Goal: Transaction & Acquisition: Purchase product/service

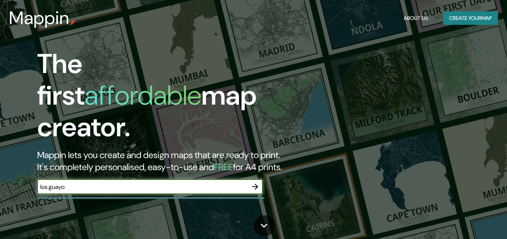
type input "los guayos"
click at [255, 183] on icon "button" at bounding box center [255, 186] width 6 height 6
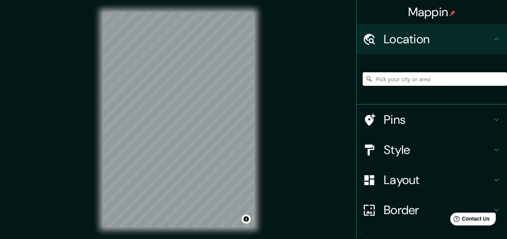
click at [380, 77] on input "Pick your city or area" at bounding box center [435, 79] width 144 height 14
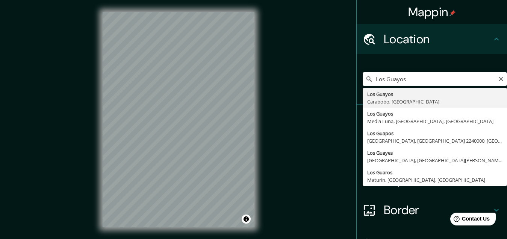
type input "Los Guayos, Carabobo, Venezuela"
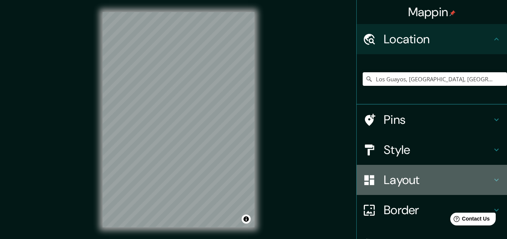
click at [396, 183] on h4 "Layout" at bounding box center [438, 179] width 108 height 15
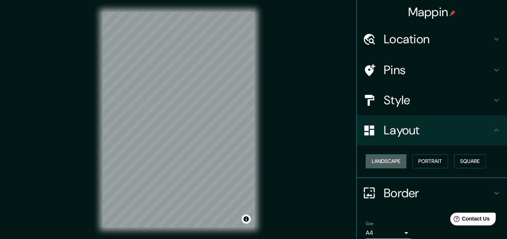
click at [387, 159] on button "Landscape" at bounding box center [386, 161] width 41 height 14
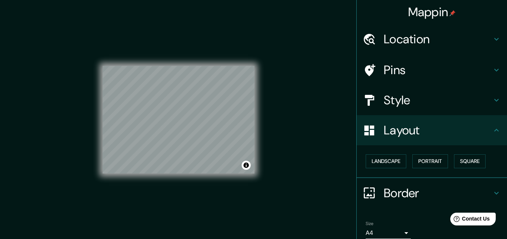
click at [208, 184] on div "© Mapbox © OpenStreetMap Improve this map" at bounding box center [179, 119] width 152 height 215
click at [422, 70] on h4 "Pins" at bounding box center [438, 69] width 108 height 15
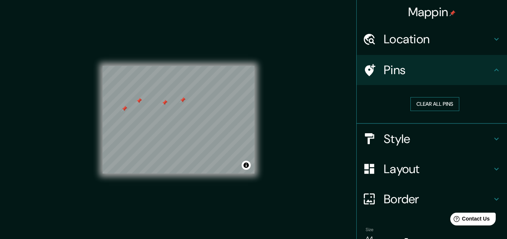
click at [424, 103] on button "Clear all pins" at bounding box center [435, 104] width 49 height 14
click at [492, 69] on icon at bounding box center [496, 69] width 9 height 9
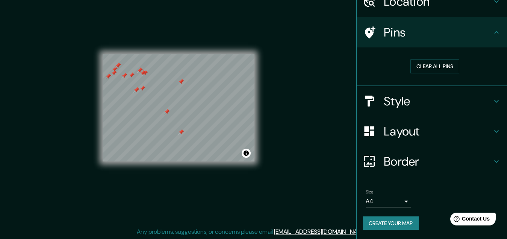
scroll to position [12, 0]
click at [387, 223] on button "Create your map" at bounding box center [391, 223] width 56 height 14
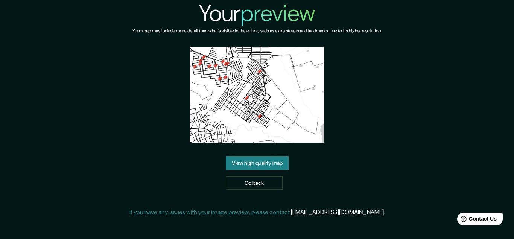
click at [252, 160] on link "View high quality map" at bounding box center [257, 163] width 63 height 14
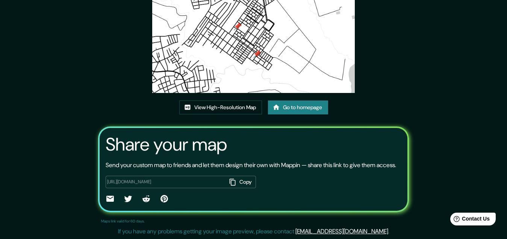
scroll to position [92, 0]
click at [241, 182] on button "Copy" at bounding box center [241, 182] width 29 height 12
click at [177, 181] on input "[URL][DOMAIN_NAME]" at bounding box center [167, 182] width 120 height 6
click at [114, 179] on input "[URL][DOMAIN_NAME]" at bounding box center [167, 182] width 120 height 6
click at [242, 182] on button "Copy" at bounding box center [241, 182] width 29 height 12
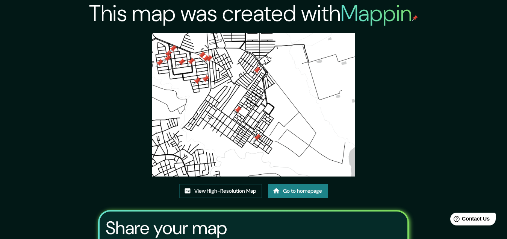
scroll to position [0, 0]
click at [300, 193] on link "Go to homepage" at bounding box center [298, 191] width 60 height 14
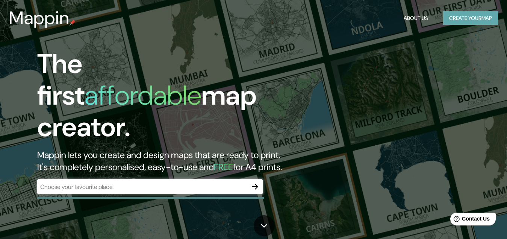
click at [470, 18] on button "Create your map" at bounding box center [470, 18] width 55 height 14
